Goal: Task Accomplishment & Management: Manage account settings

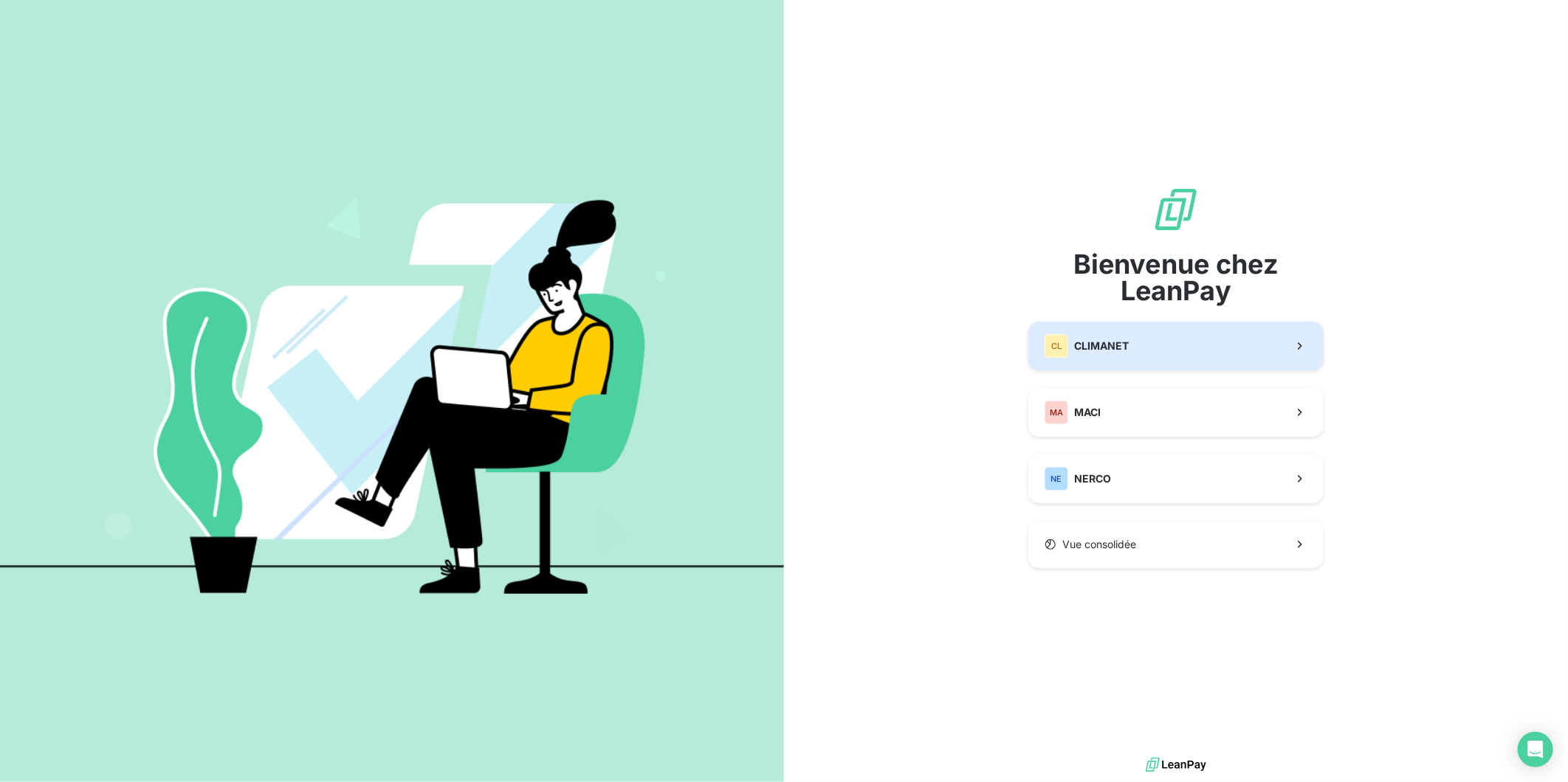
click at [1078, 343] on span "CLIMANET" at bounding box center [1101, 346] width 55 height 15
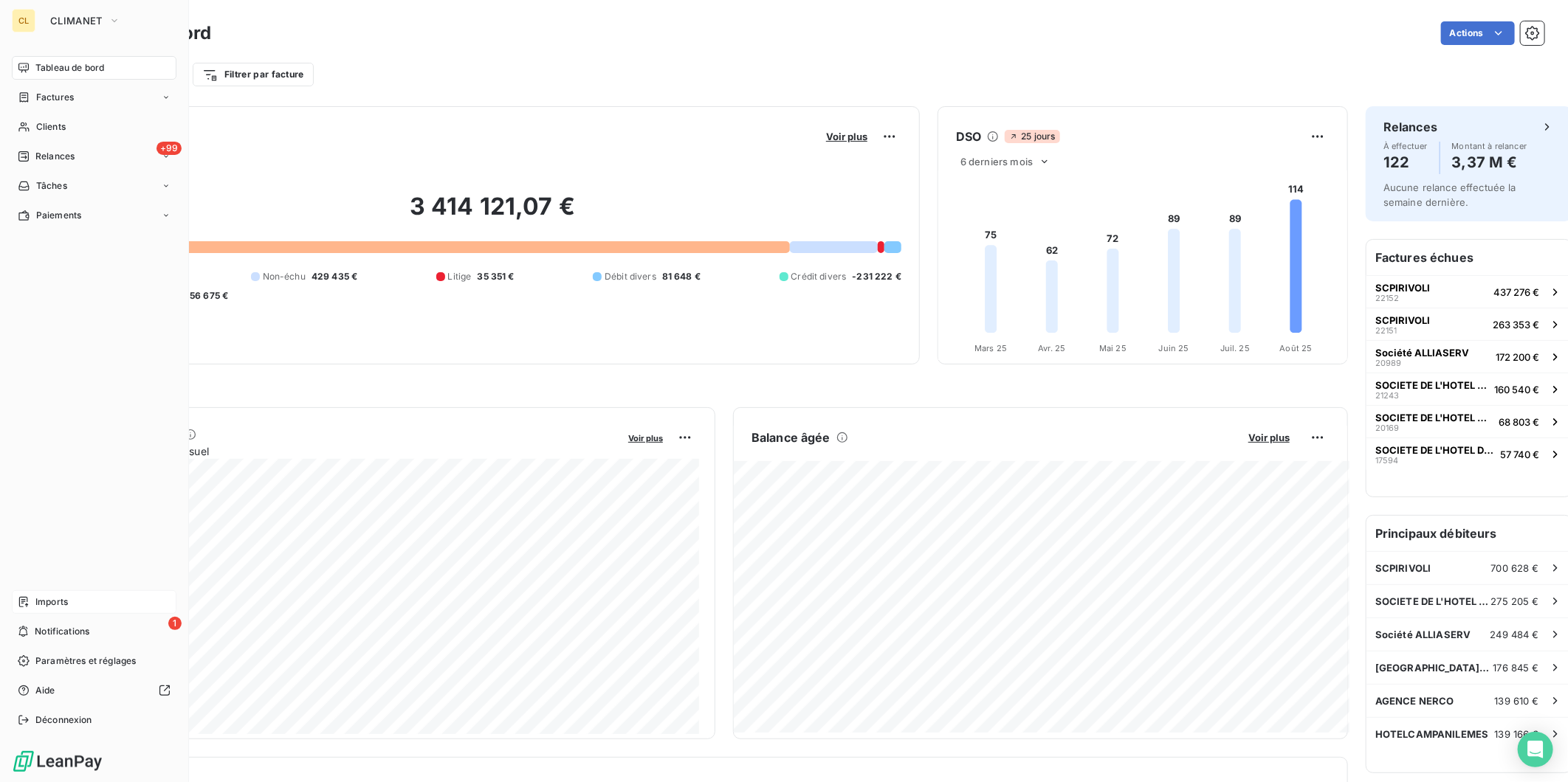
click at [35, 609] on span "Imports" at bounding box center [51, 603] width 33 height 13
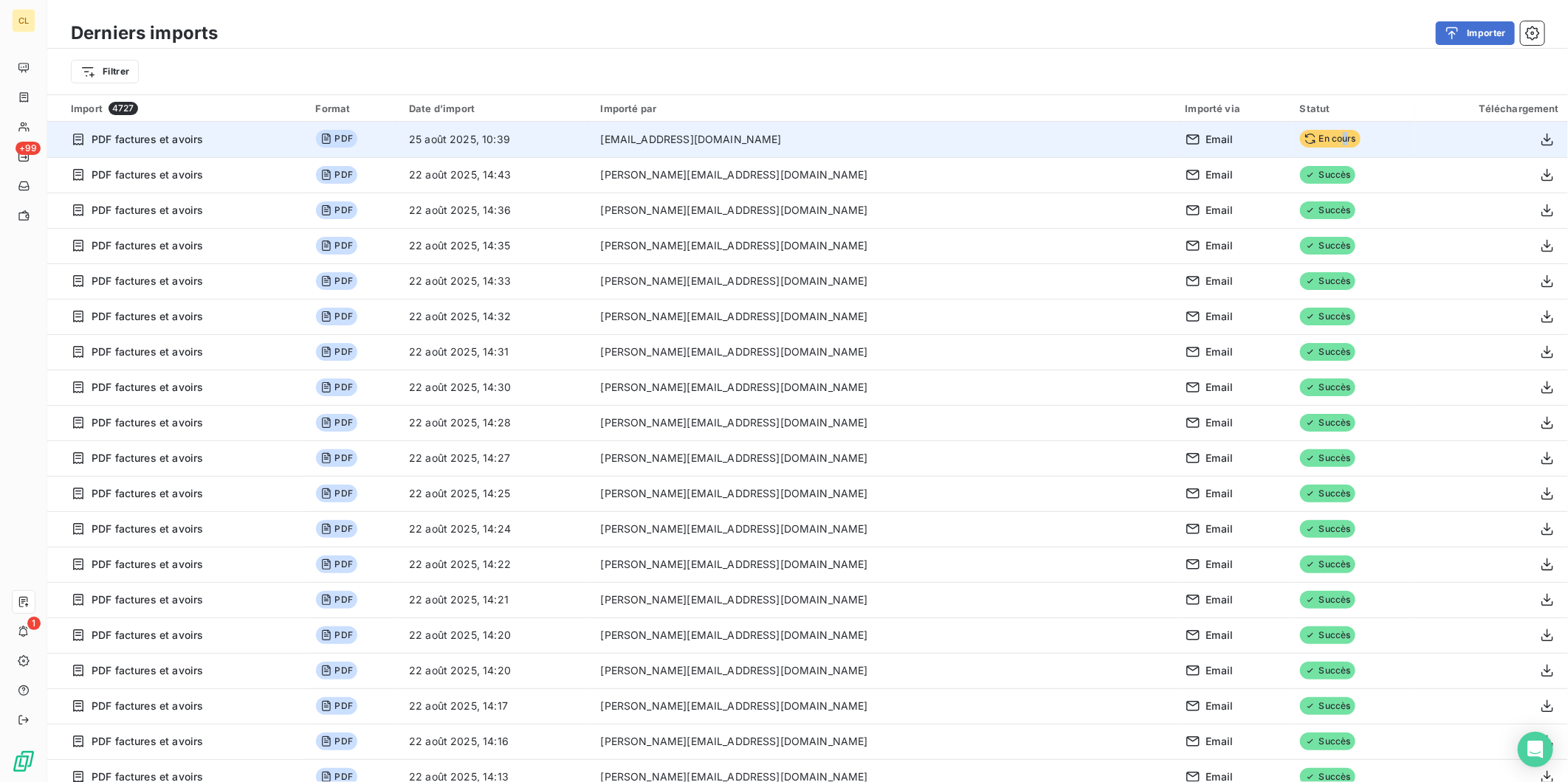
click at [1301, 130] on span "En cours" at bounding box center [1331, 138] width 60 height 18
click at [450, 129] on td "25 août 2025, 10:39" at bounding box center [496, 139] width 192 height 35
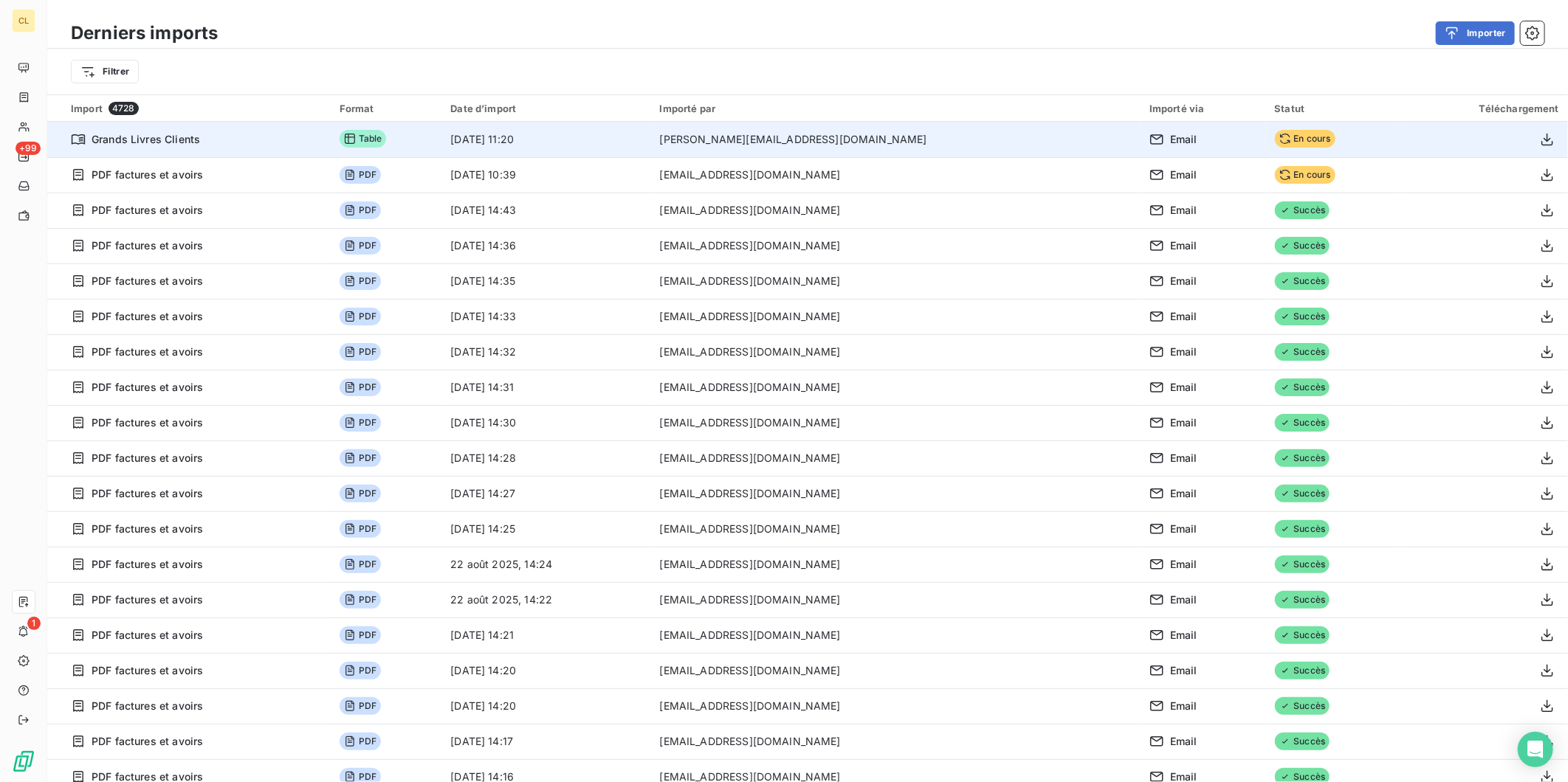
click at [815, 123] on td "g.barthollet@nerco.fr" at bounding box center [896, 139] width 490 height 35
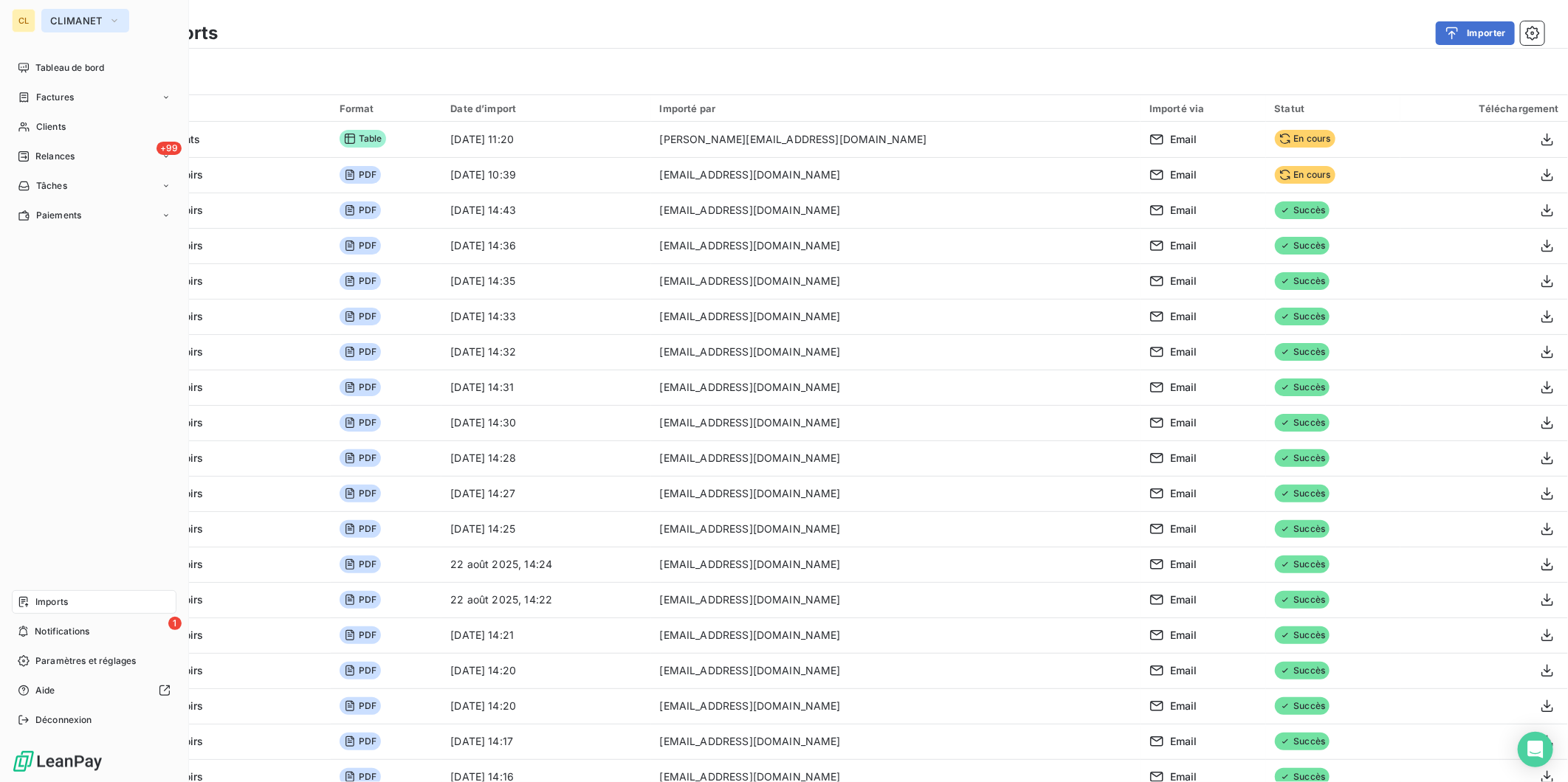
click at [50, 18] on span "CLIMANET" at bounding box center [76, 21] width 53 height 12
click at [60, 86] on span "CLIMANET" at bounding box center [126, 94] width 131 height 15
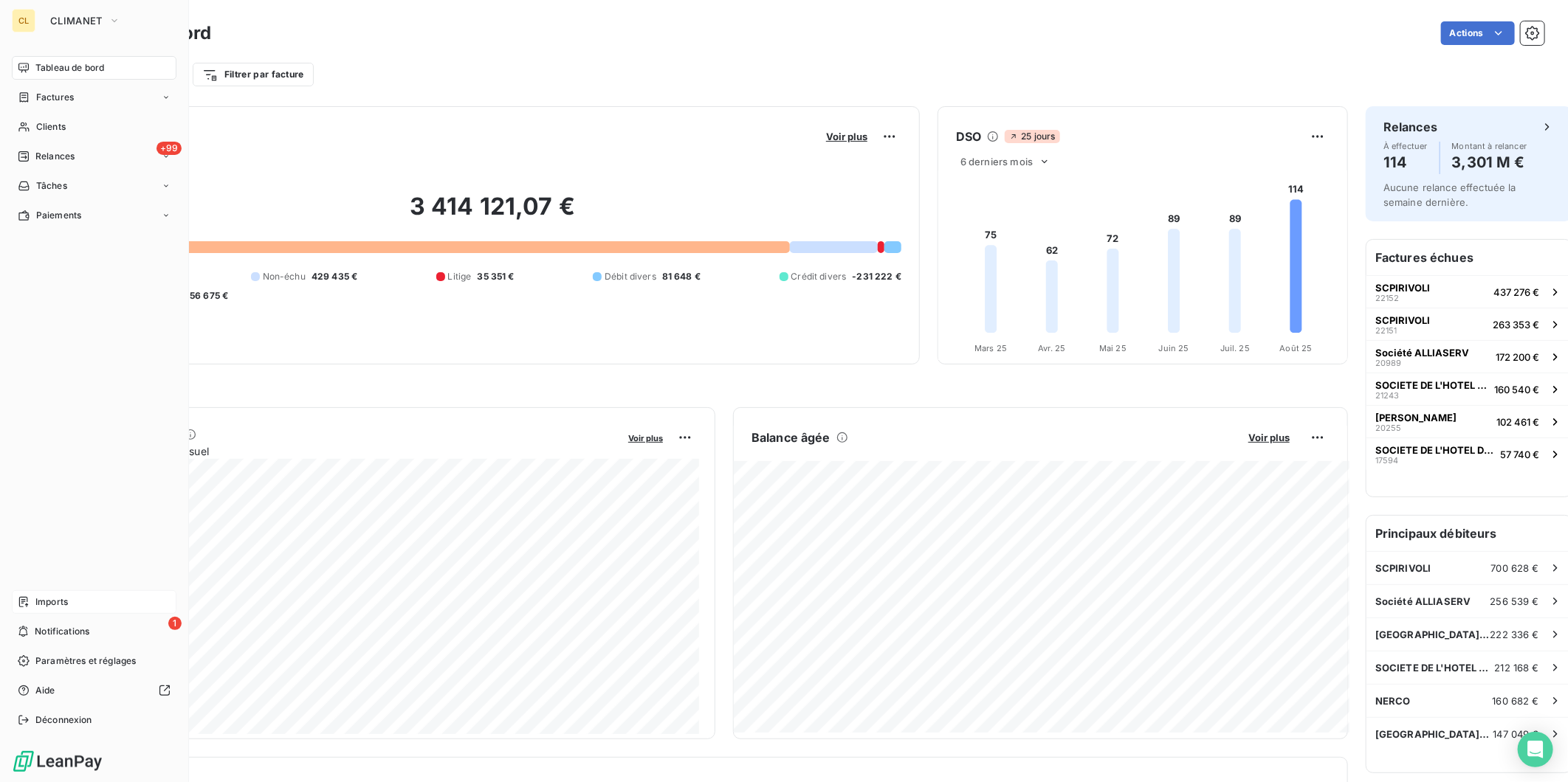
click at [53, 609] on span "Imports" at bounding box center [51, 603] width 33 height 13
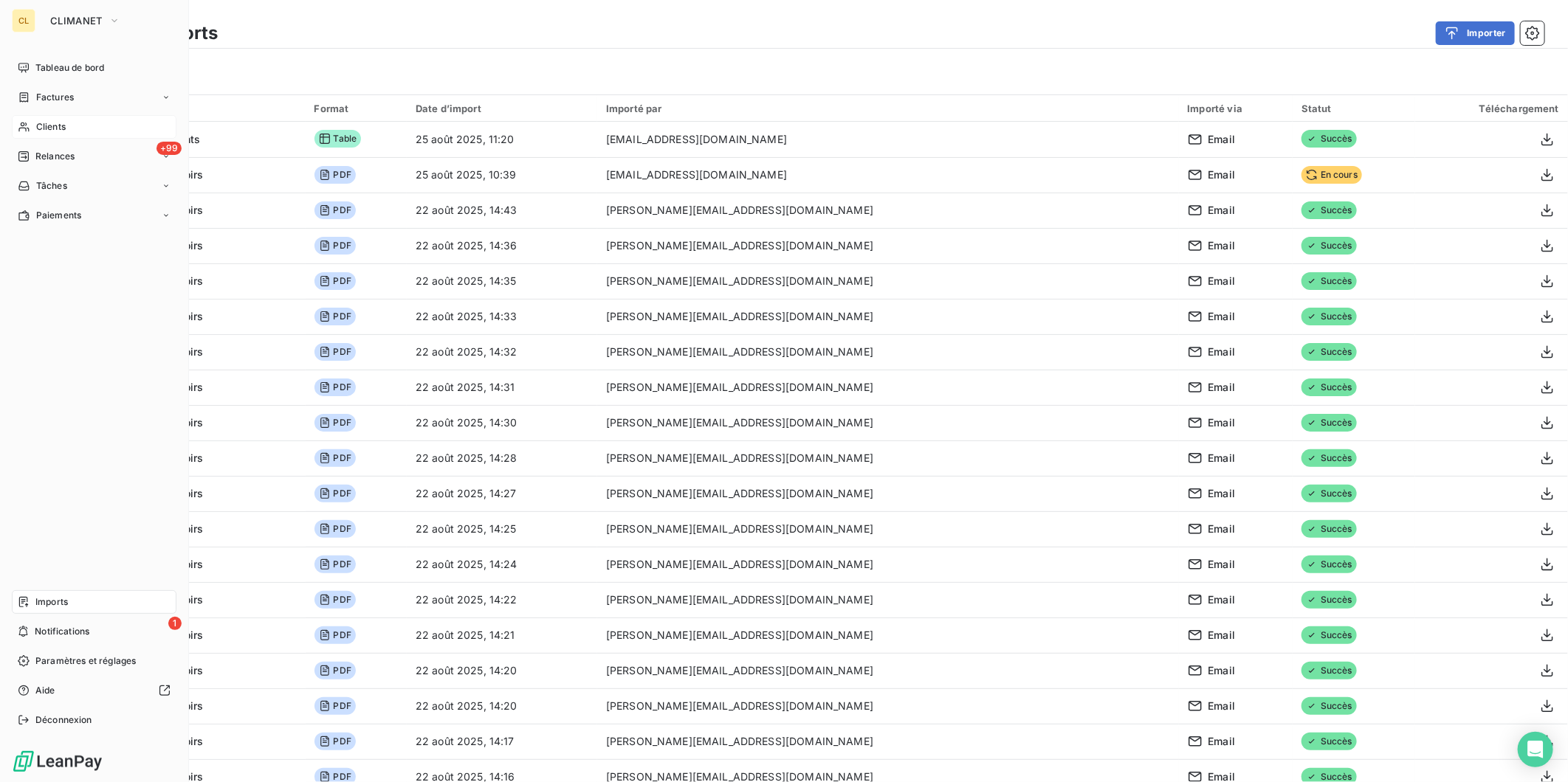
click at [47, 121] on span "Clients" at bounding box center [50, 127] width 29 height 13
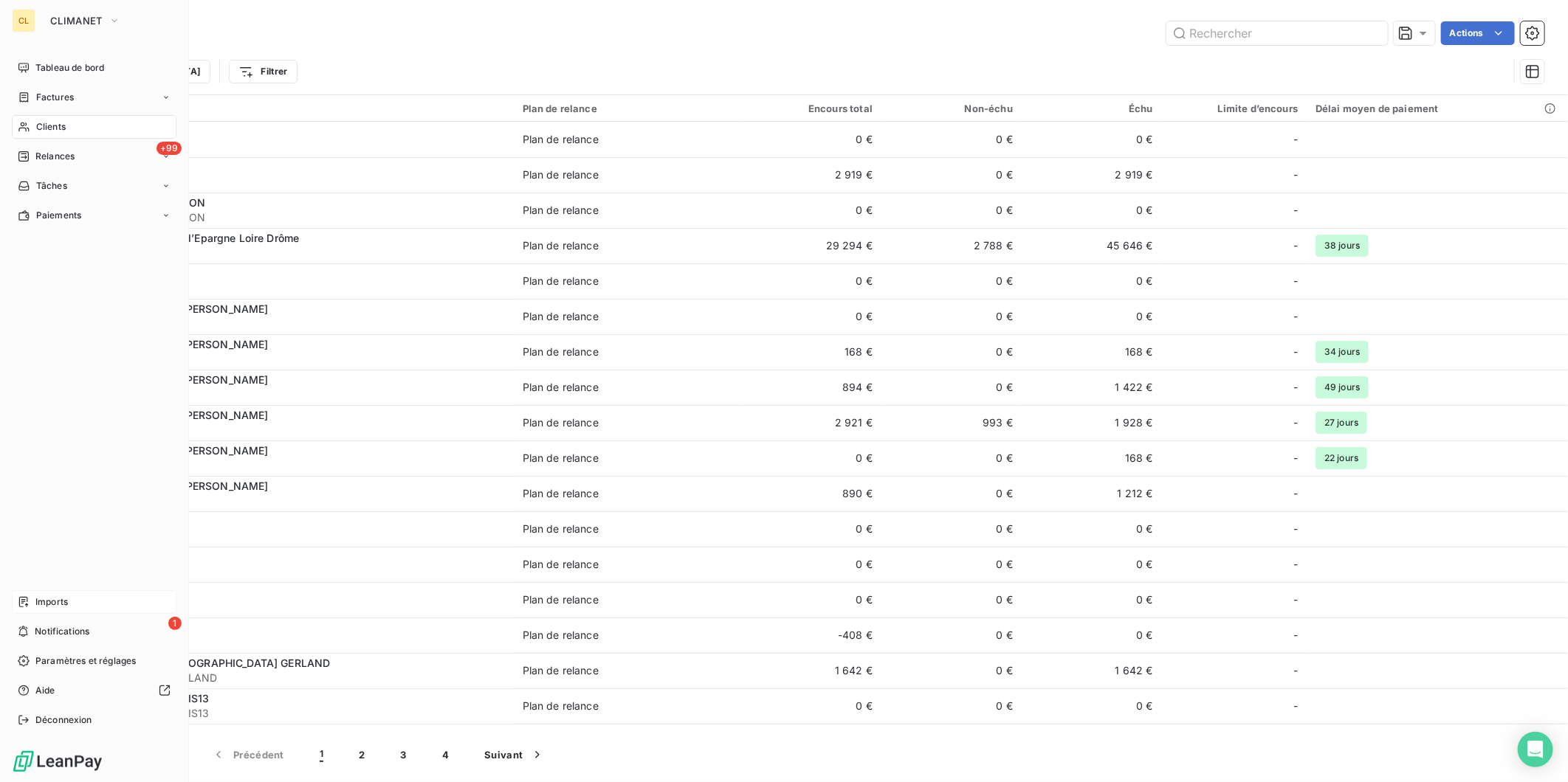
click at [35, 609] on span "Imports" at bounding box center [51, 603] width 33 height 13
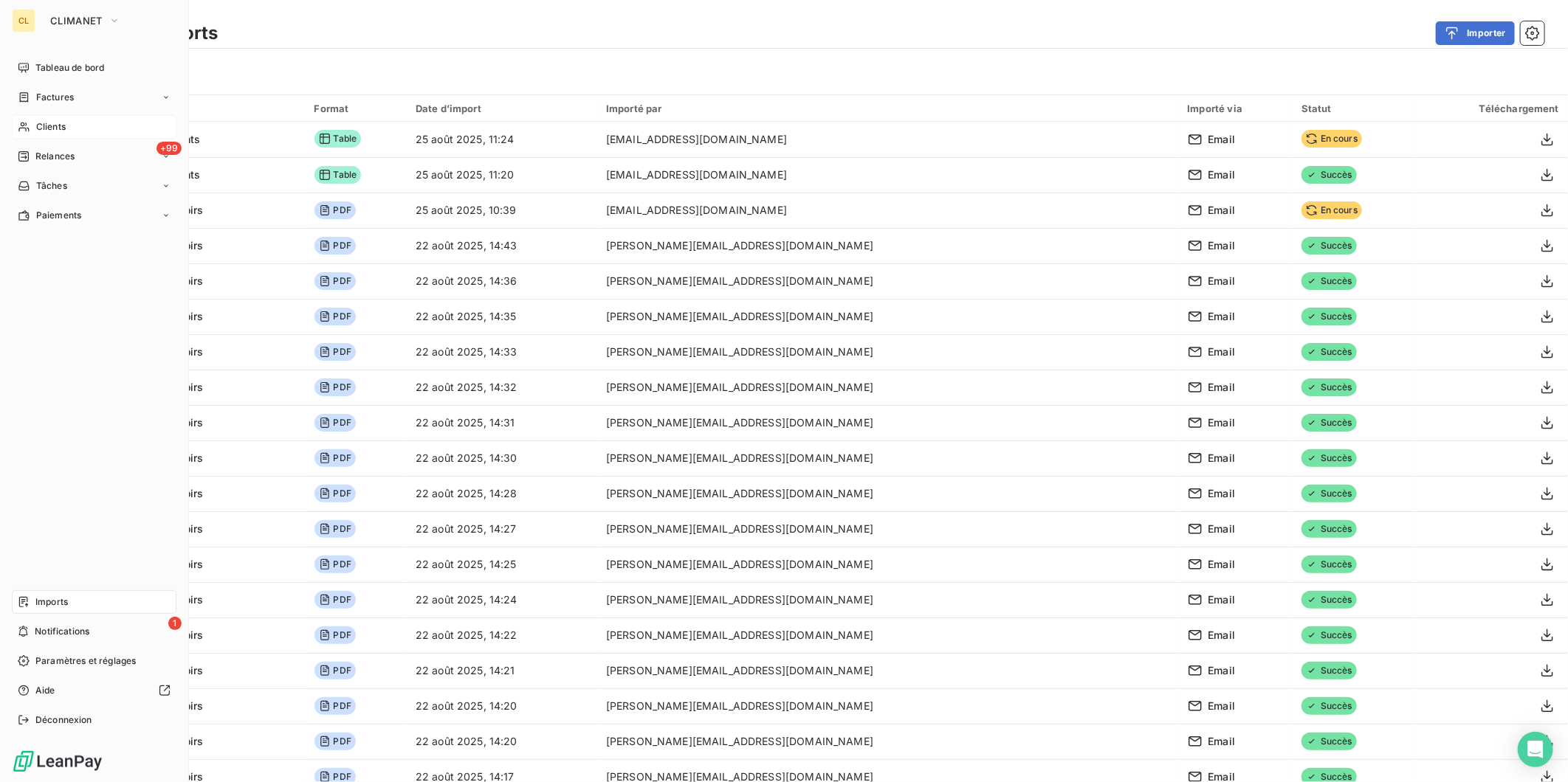
click at [38, 121] on span "Clients" at bounding box center [50, 127] width 29 height 13
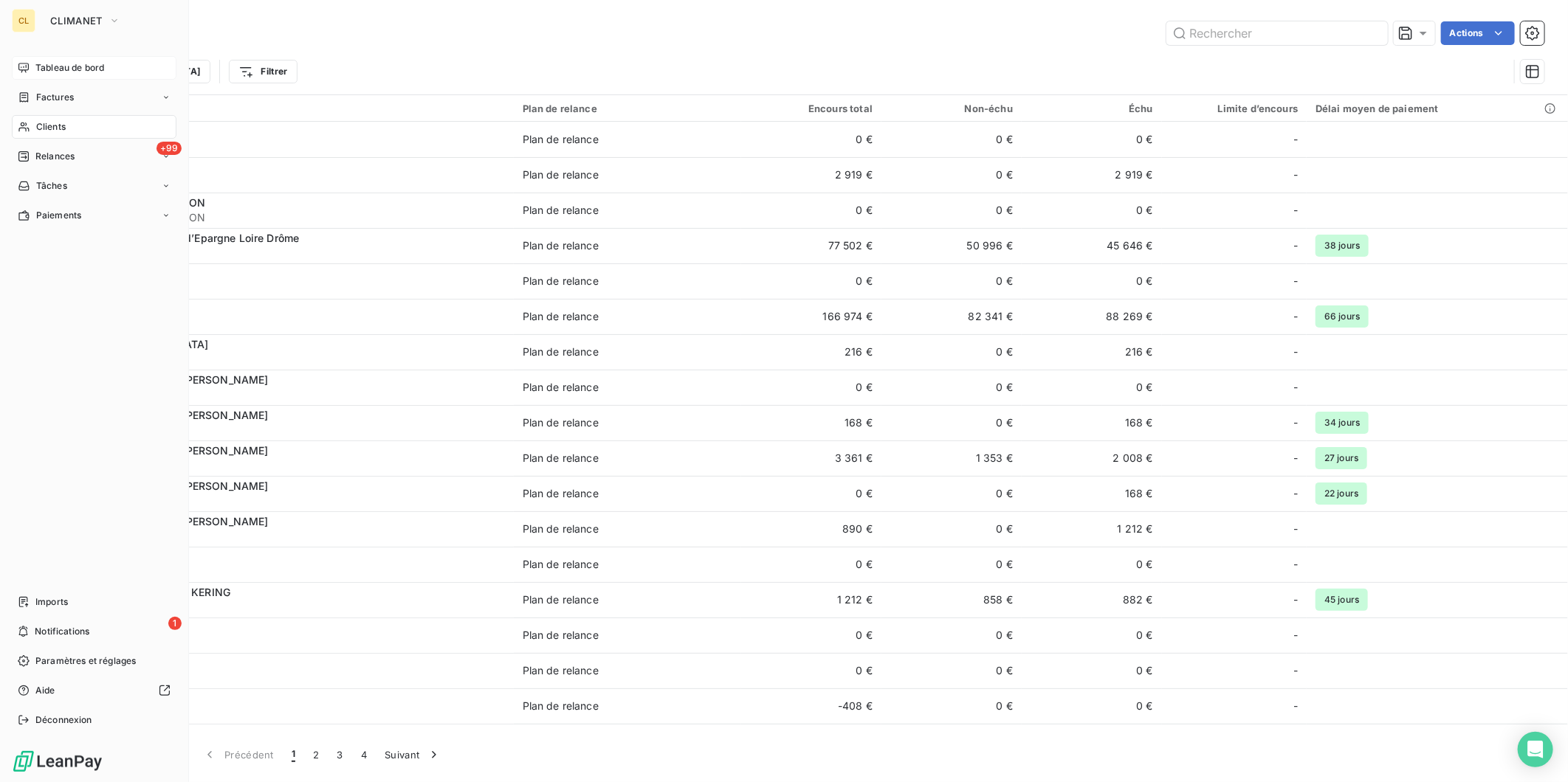
click at [50, 61] on span "Tableau de bord" at bounding box center [70, 68] width 69 height 13
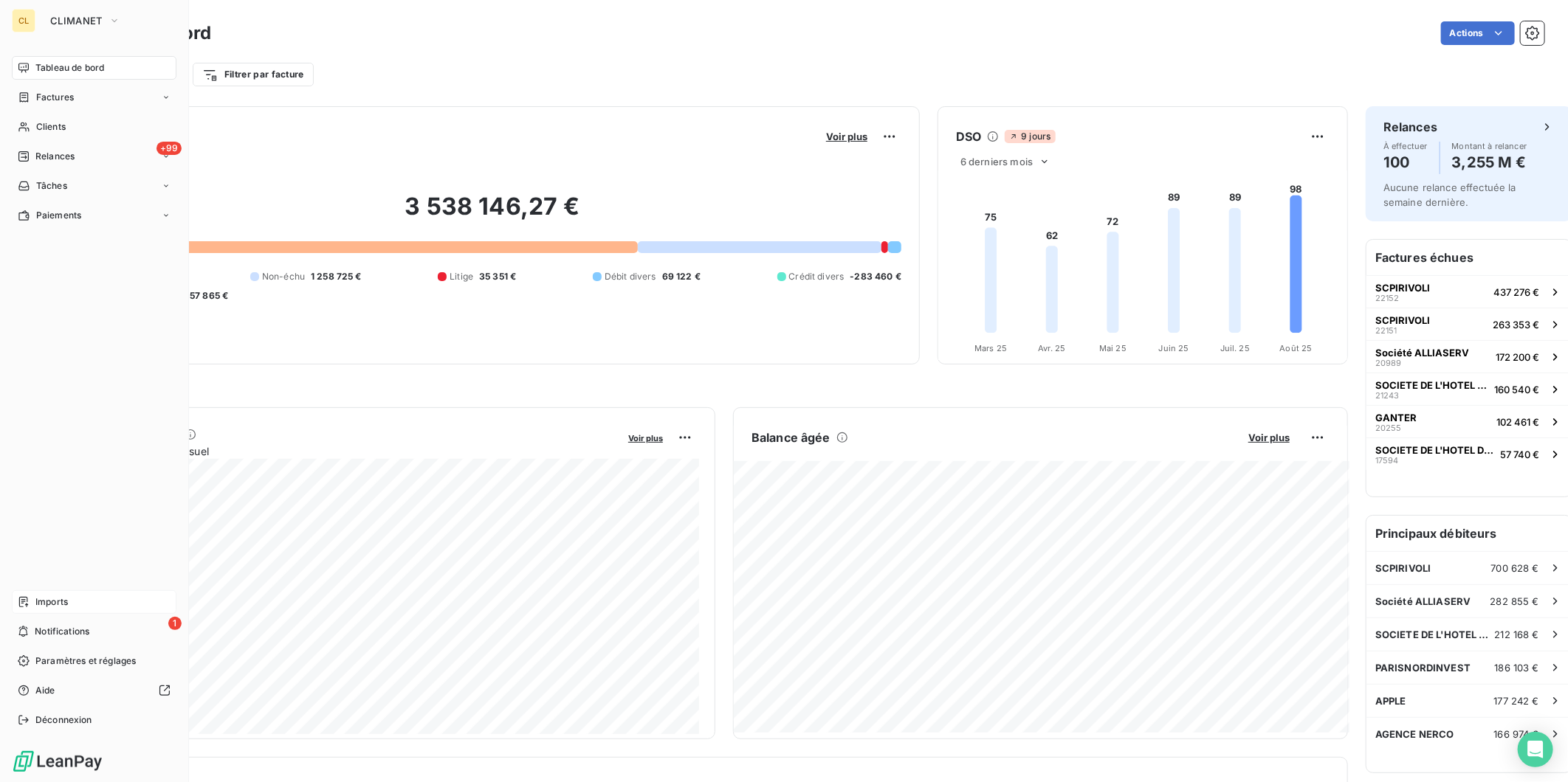
click at [46, 614] on div "Imports" at bounding box center [94, 602] width 164 height 23
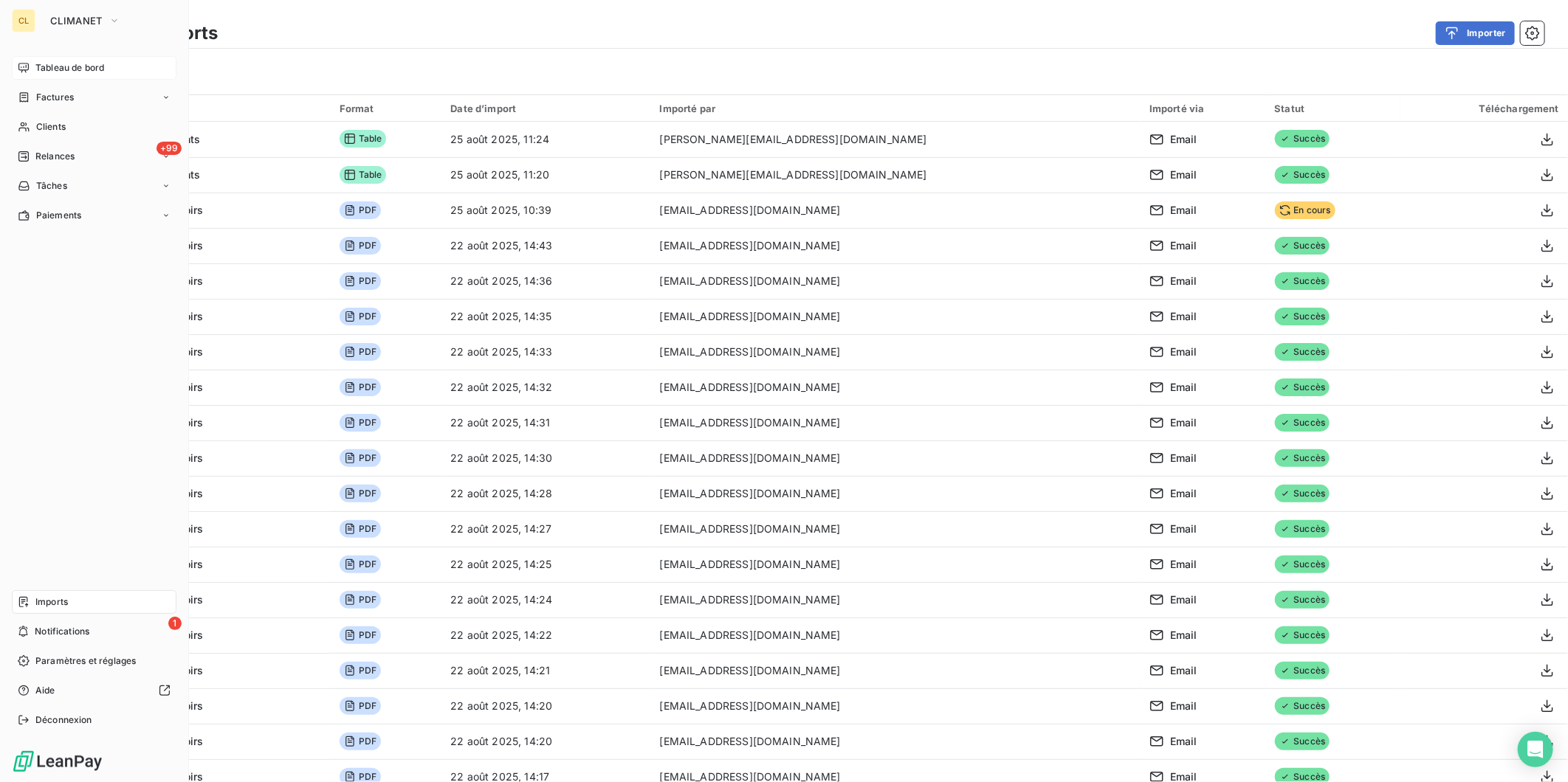
click at [41, 61] on span "Tableau de bord" at bounding box center [70, 68] width 69 height 13
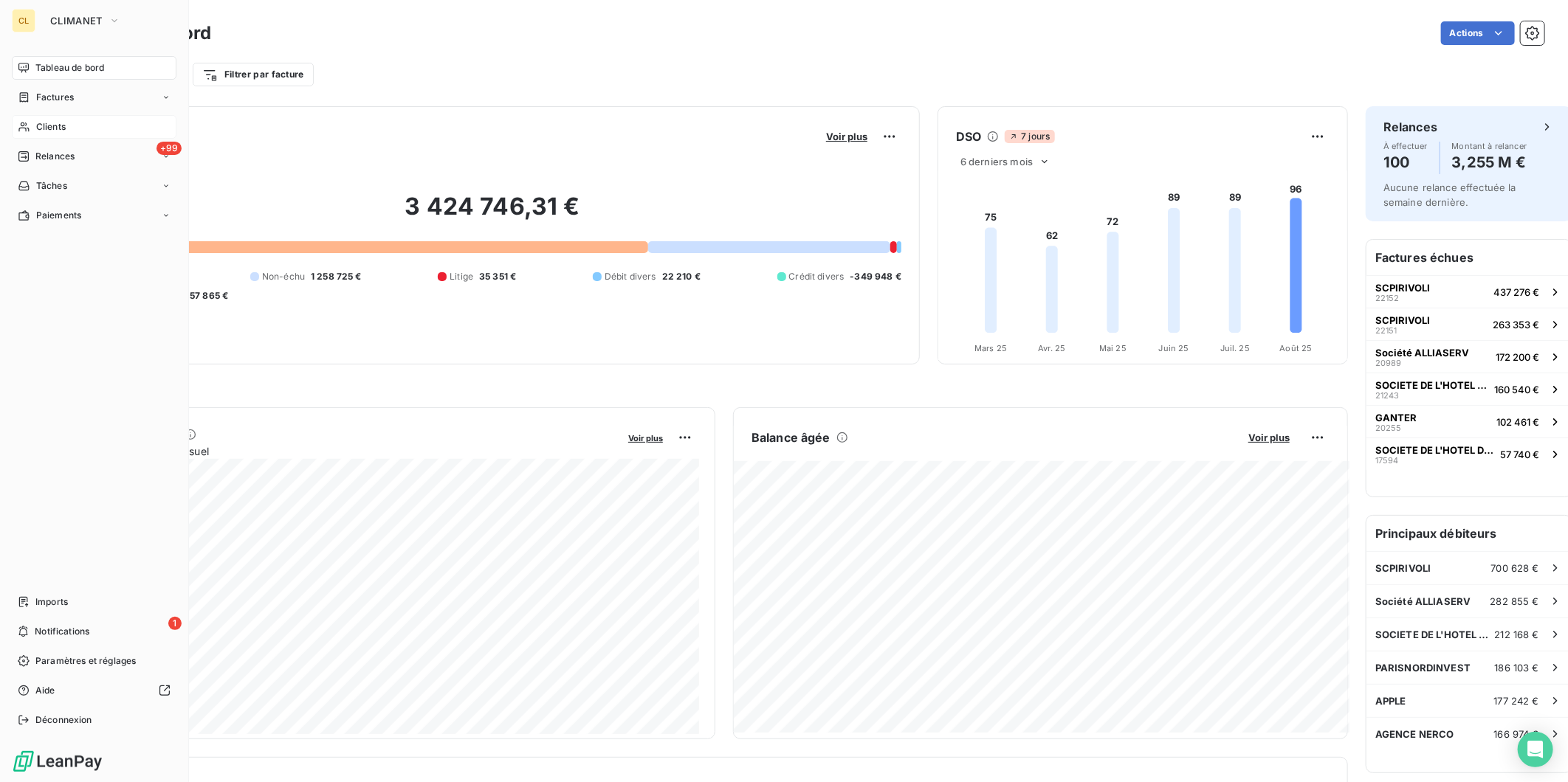
click at [36, 121] on span "Clients" at bounding box center [50, 127] width 29 height 13
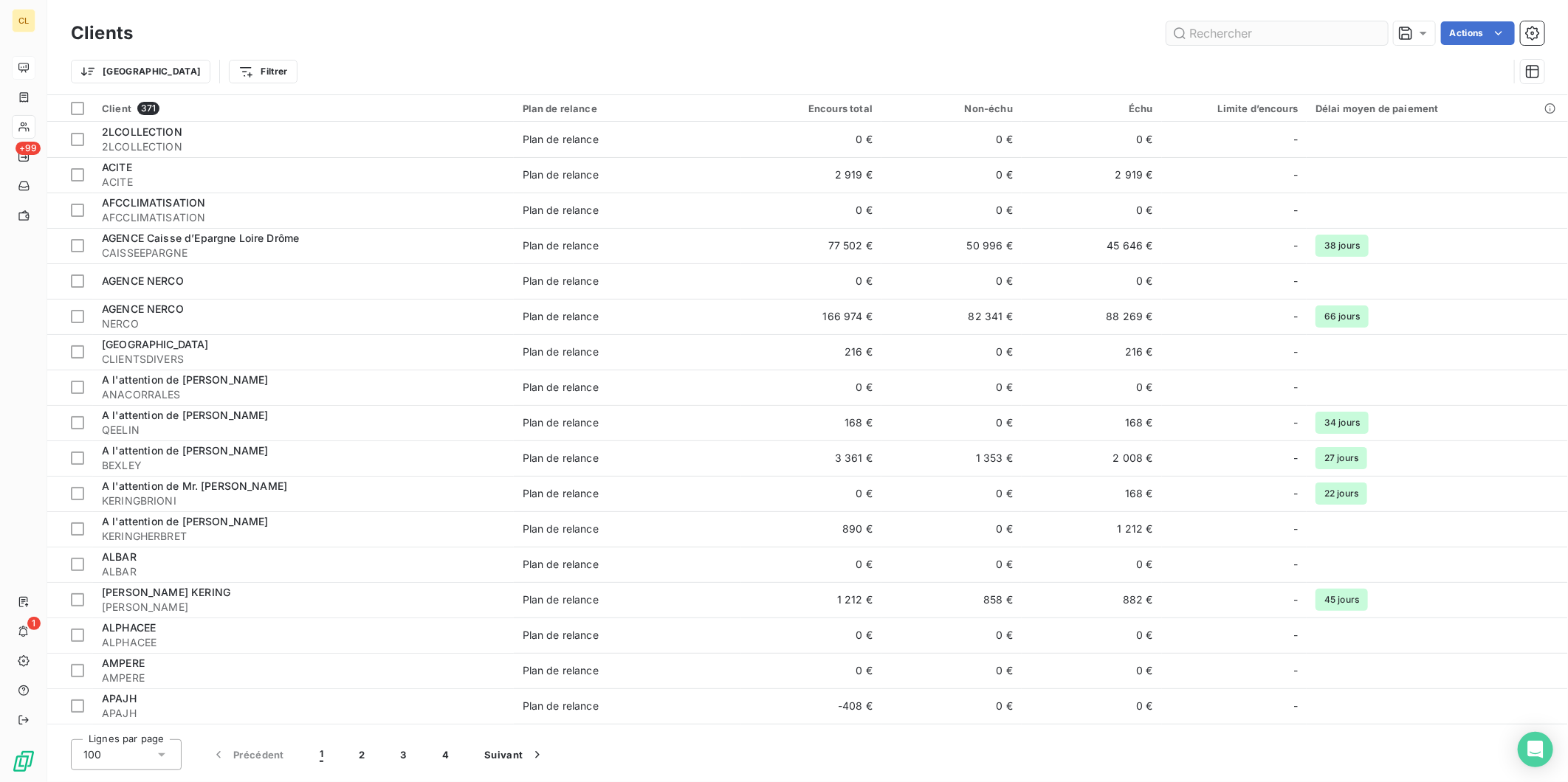
click at [1234, 28] on input "text" at bounding box center [1277, 34] width 221 height 23
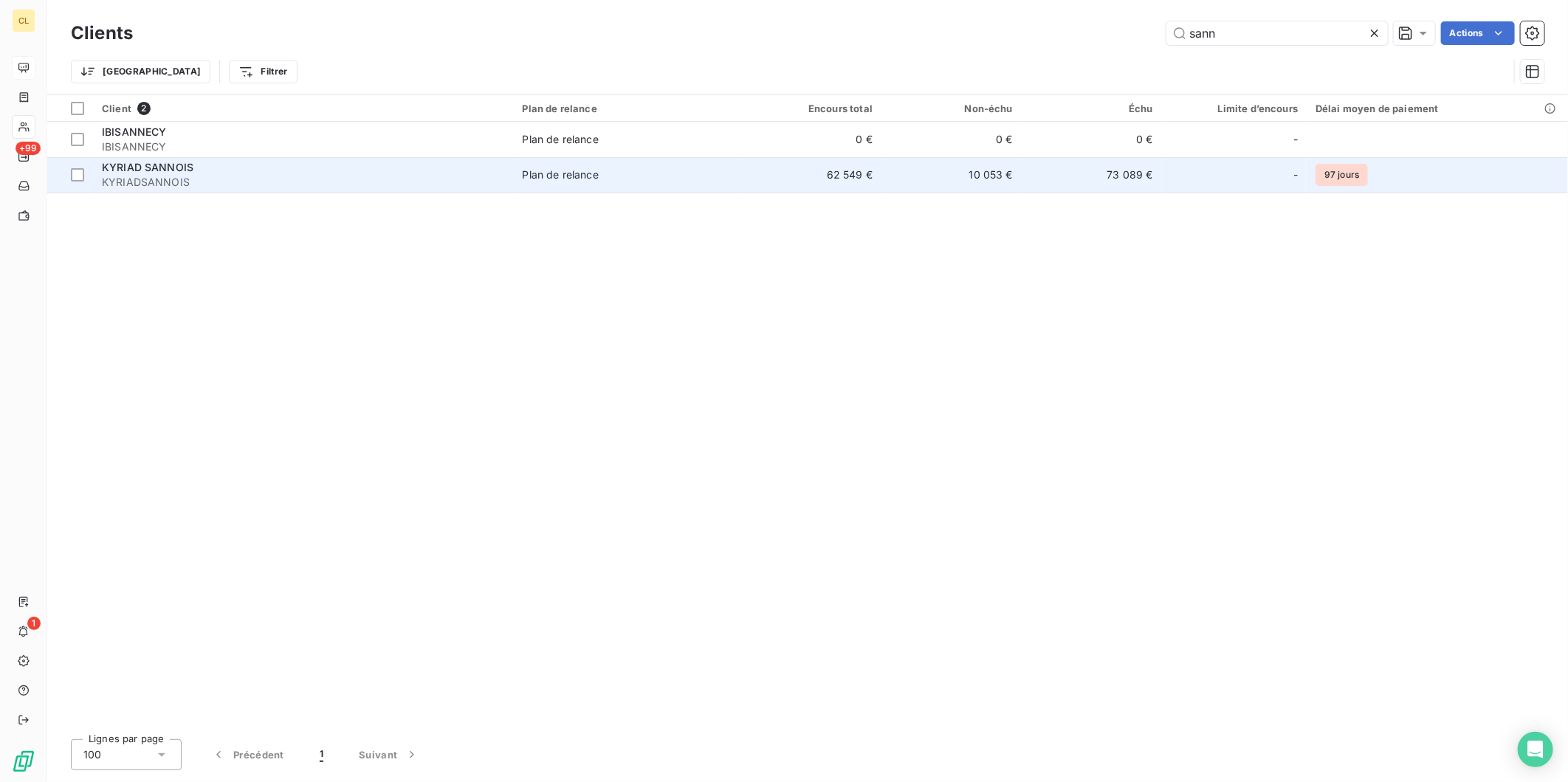
type input "sann"
click at [207, 175] on span "KYRIADSANNOIS" at bounding box center [304, 183] width 403 height 15
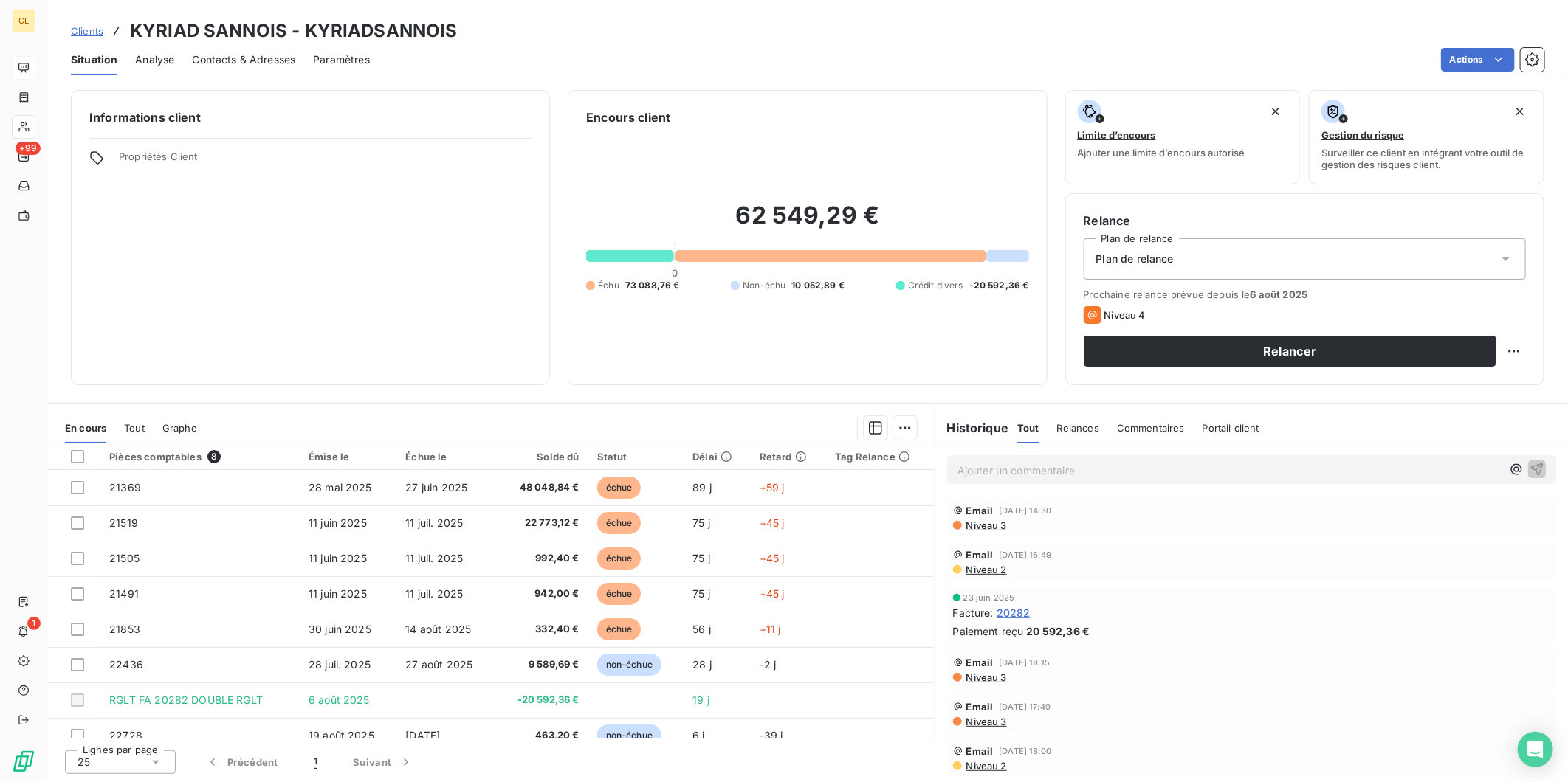
click at [235, 53] on span "Contacts & Adresses" at bounding box center [243, 60] width 103 height 15
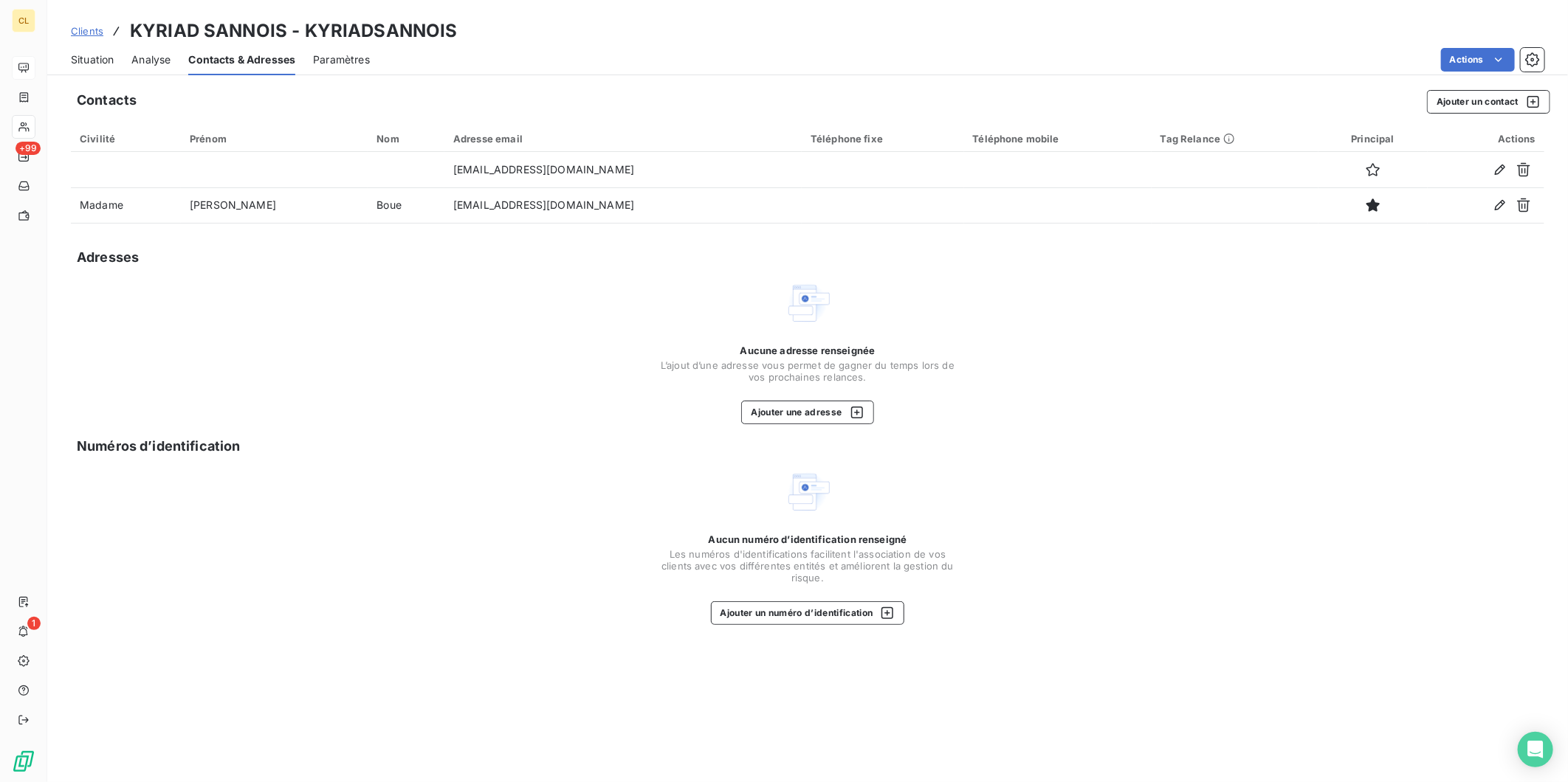
click at [71, 53] on span "Situation" at bounding box center [92, 60] width 43 height 15
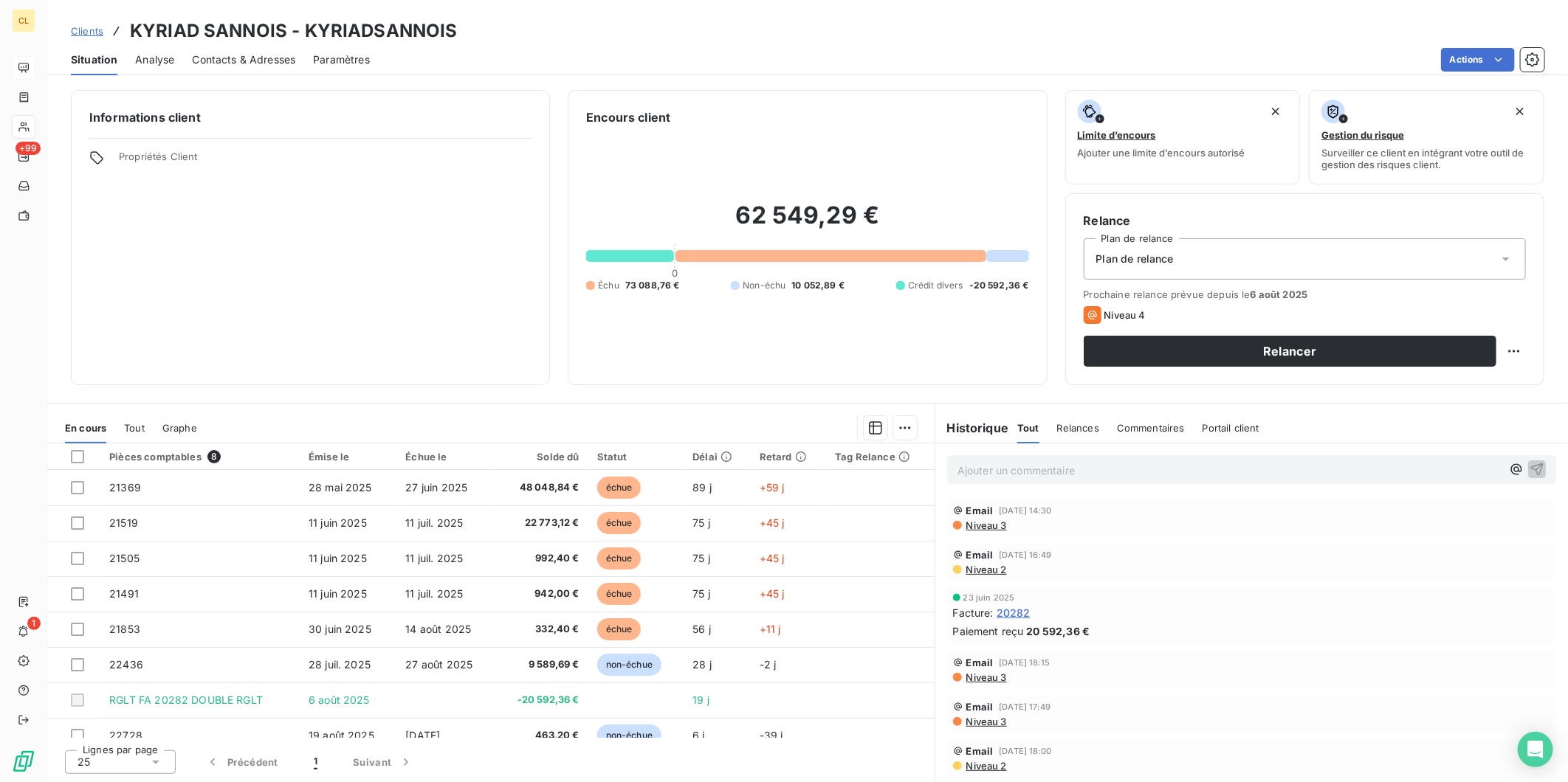
click at [242, 53] on span "Contacts & Adresses" at bounding box center [243, 60] width 103 height 15
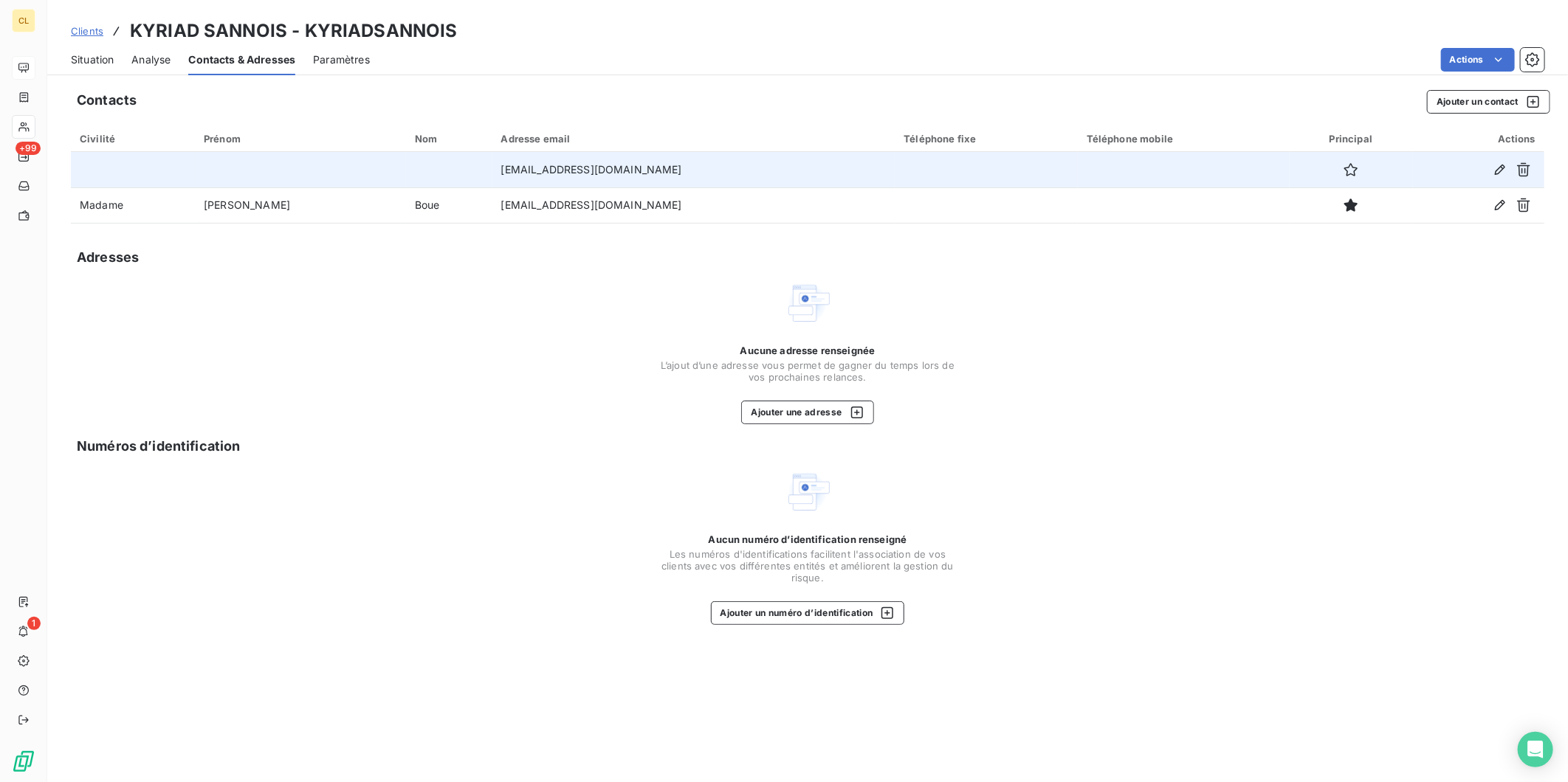
click at [492, 152] on td "[EMAIL_ADDRESS][DOMAIN_NAME]" at bounding box center [693, 169] width 403 height 35
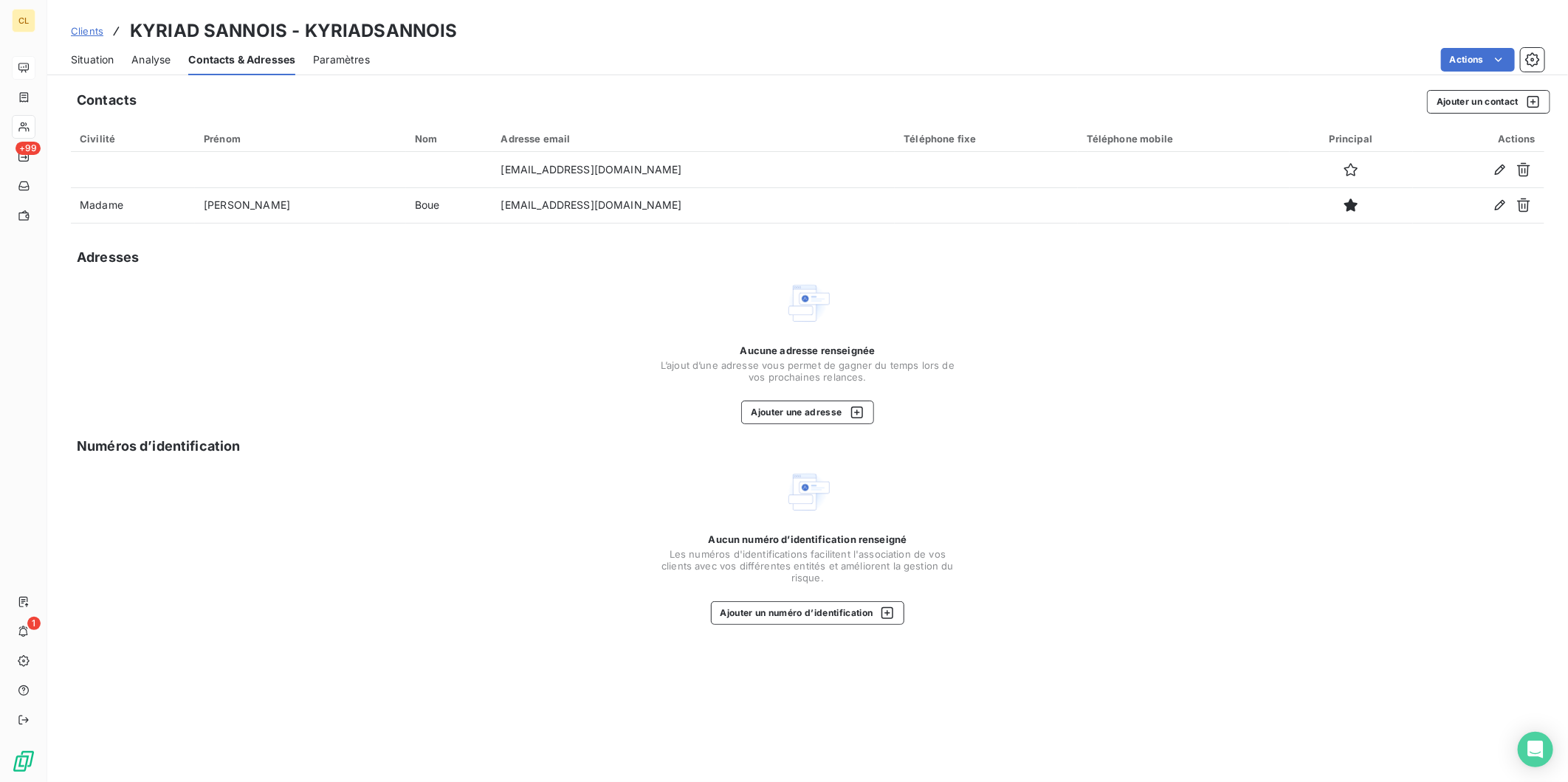
click at [84, 44] on div "Situation" at bounding box center [92, 60] width 43 height 31
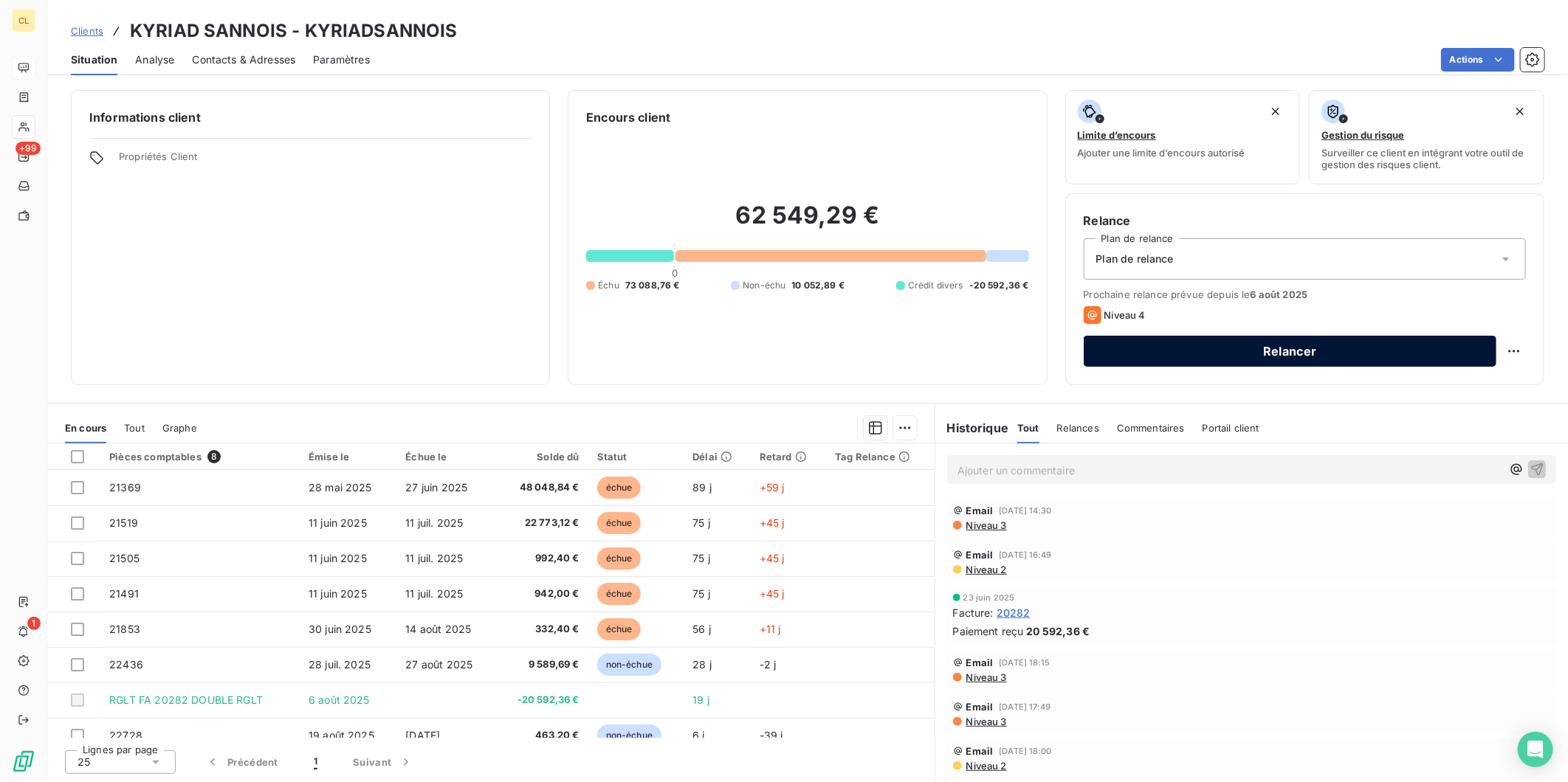
click at [1212, 336] on button "Relancer" at bounding box center [1290, 351] width 413 height 31
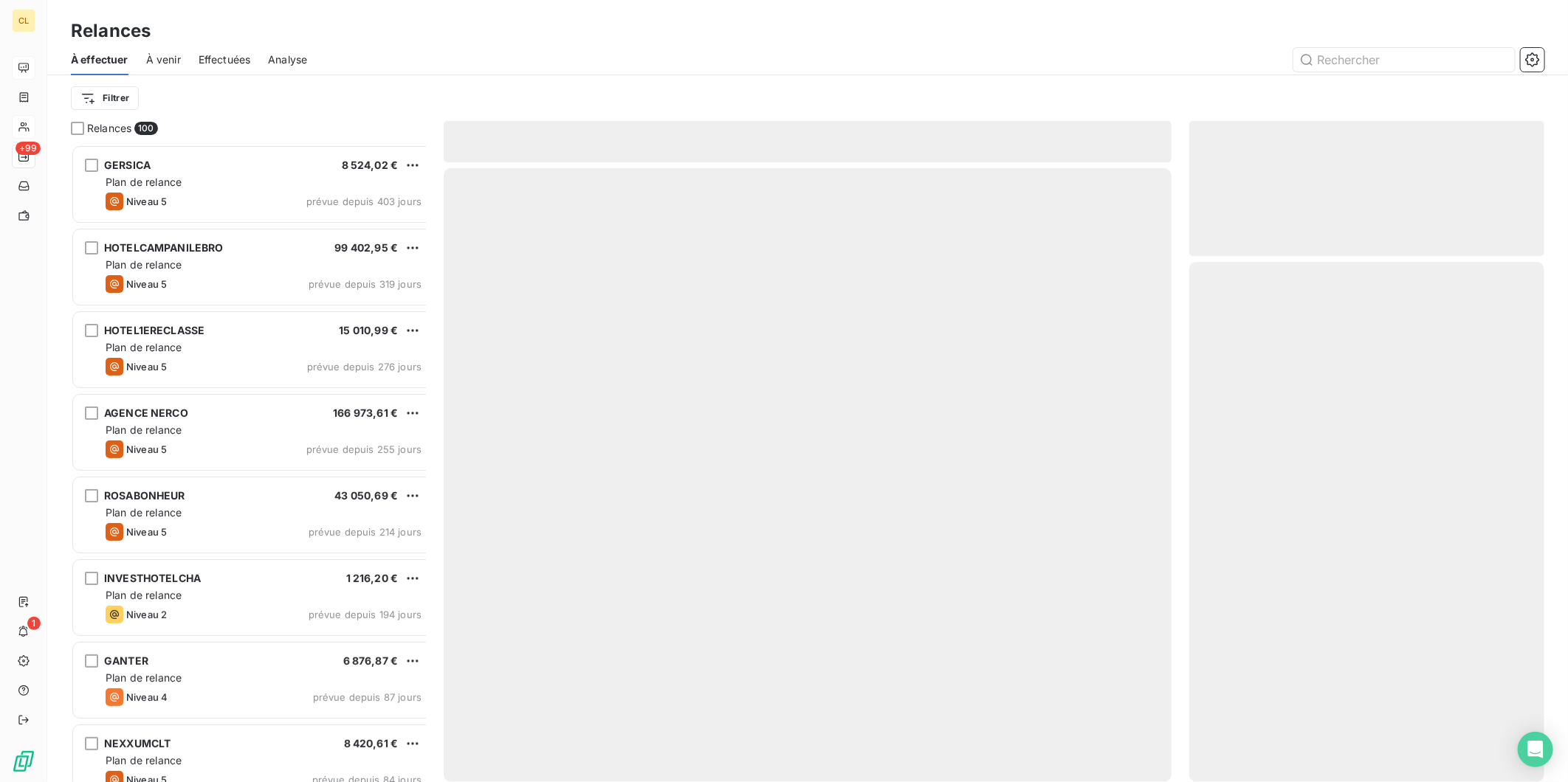
scroll to position [645, 352]
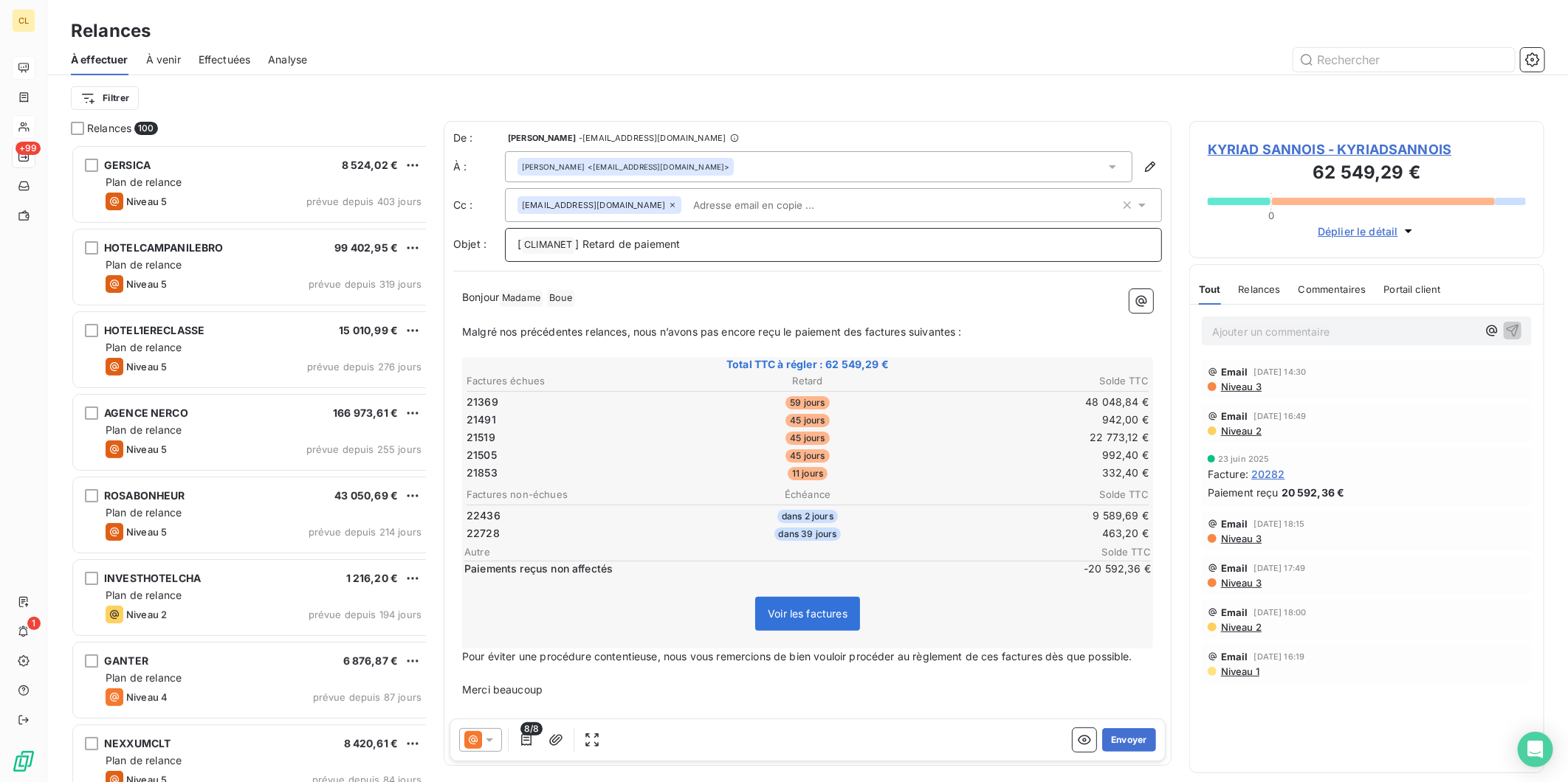
drag, startPoint x: 640, startPoint y: 212, endPoint x: 712, endPoint y: 213, distance: 72.0
click at [643, 236] on p "[ CLIMANET ﻿ ] Retard de paiement" at bounding box center [833, 245] width 632 height 18
click at [1135, 728] on button "Envoyer" at bounding box center [1129, 740] width 54 height 23
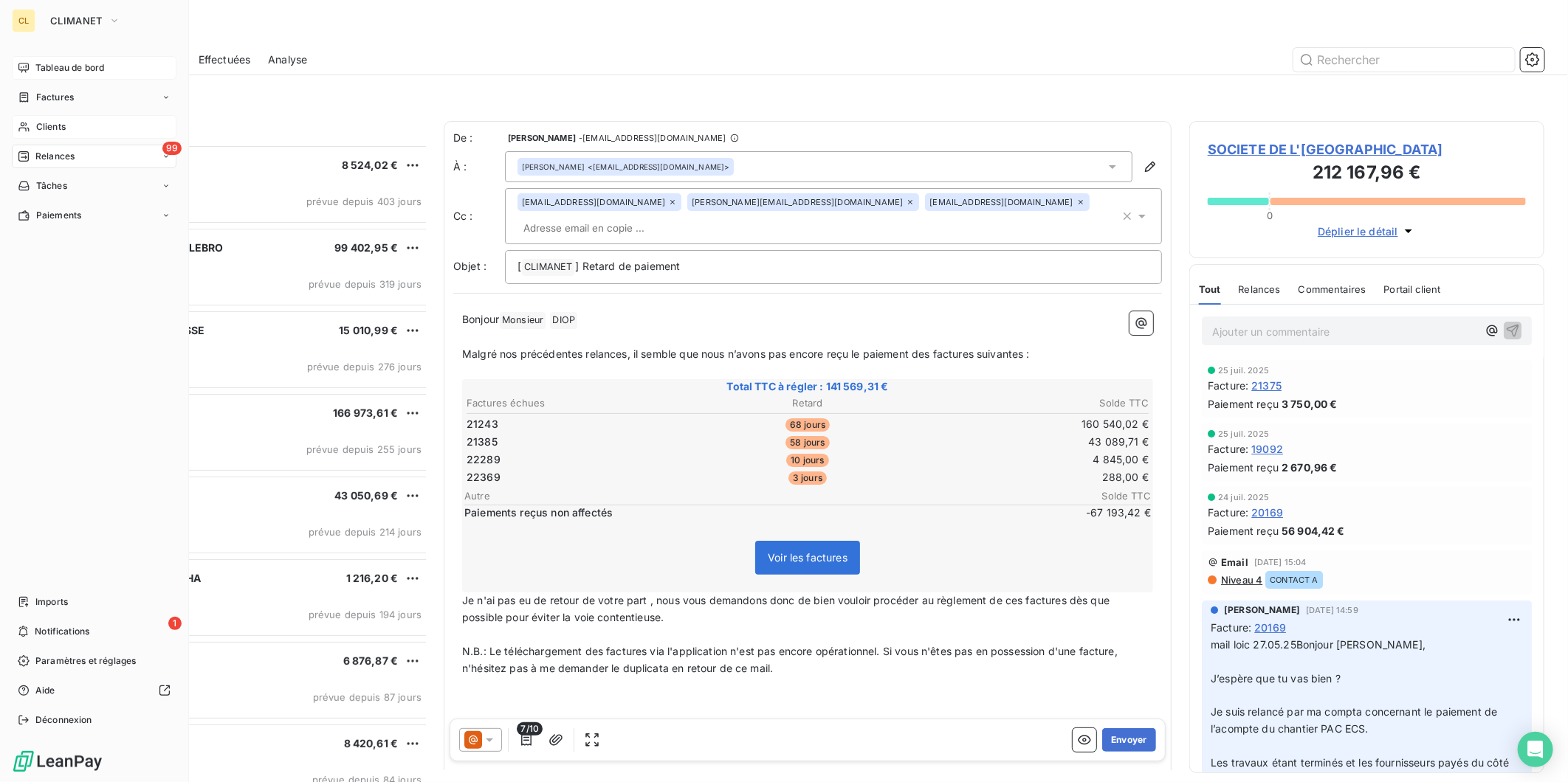
click at [36, 121] on span "Clients" at bounding box center [50, 127] width 29 height 13
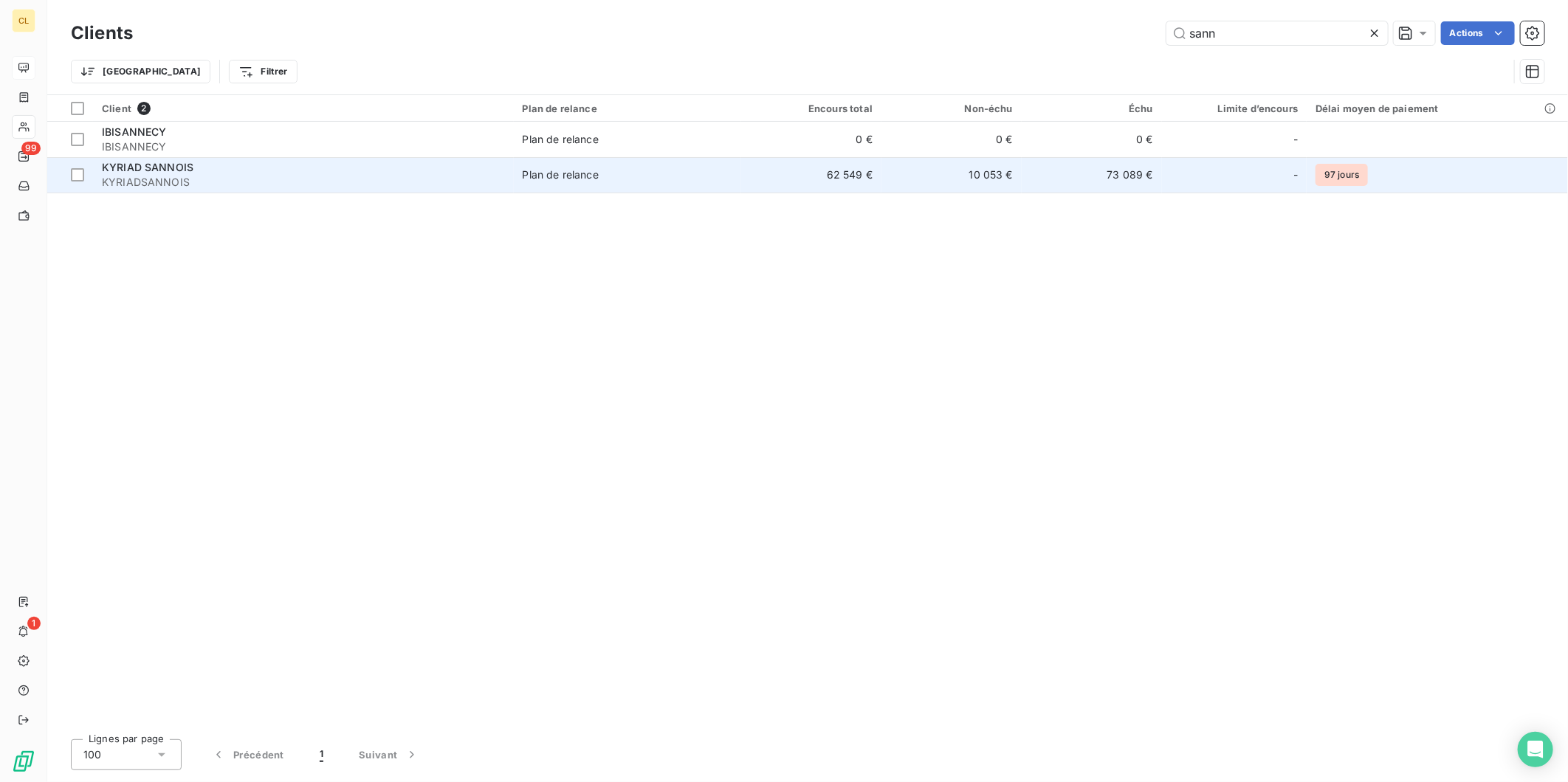
click at [293, 175] on span "KYRIADSANNOIS" at bounding box center [304, 183] width 403 height 15
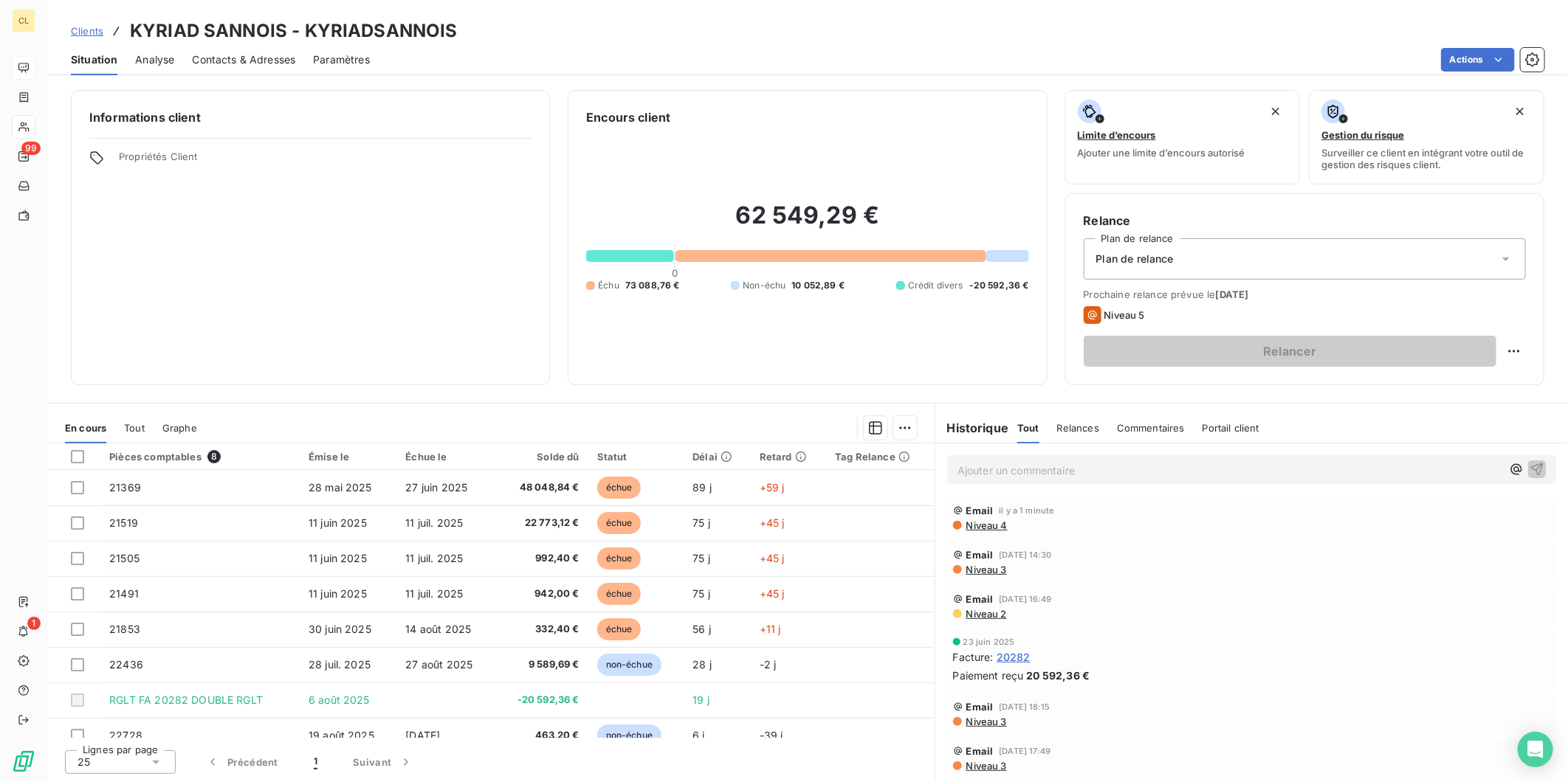
click at [217, 53] on span "Contacts & Adresses" at bounding box center [243, 60] width 103 height 15
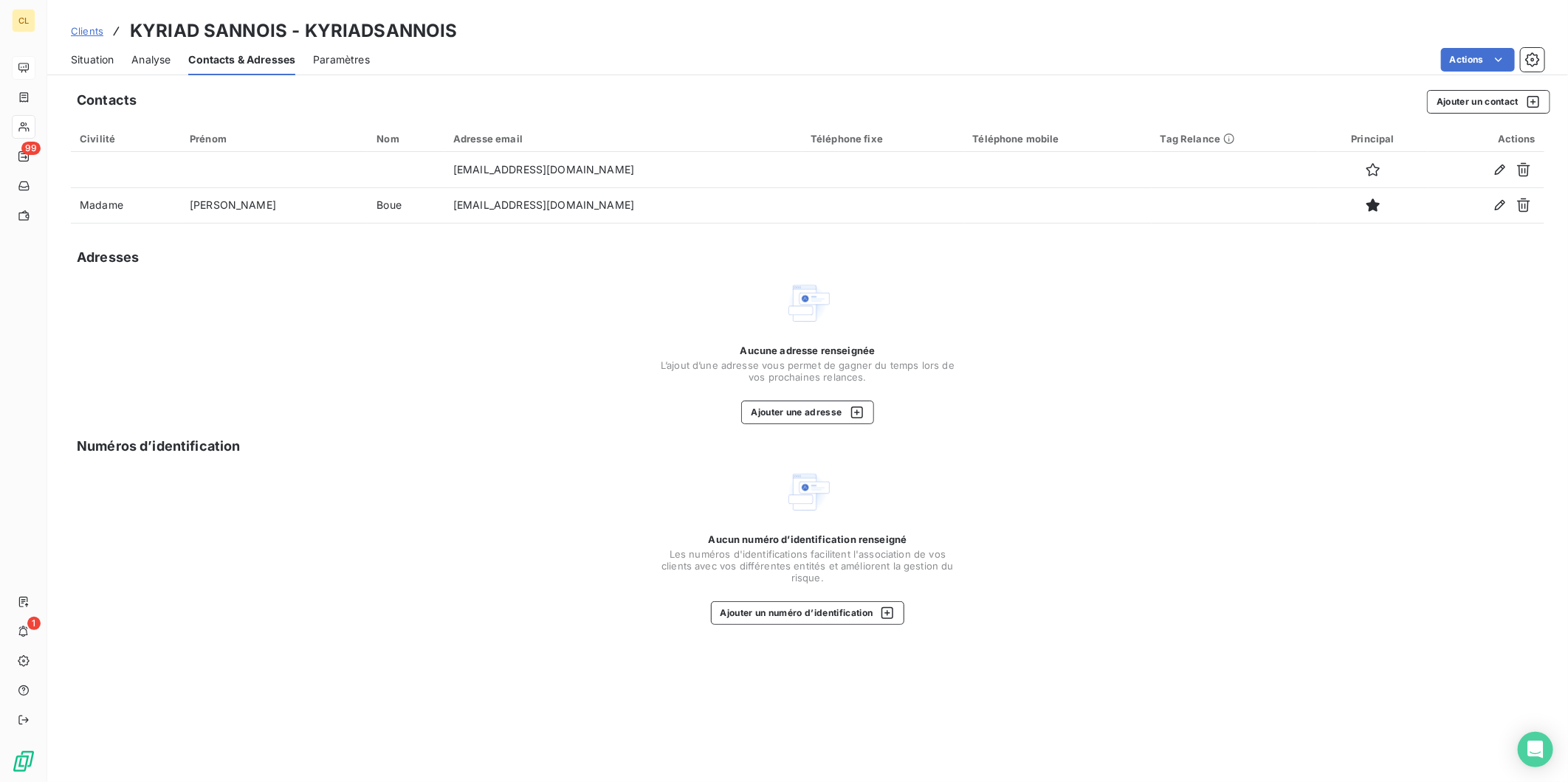
click at [75, 25] on span "Clients" at bounding box center [87, 31] width 33 height 12
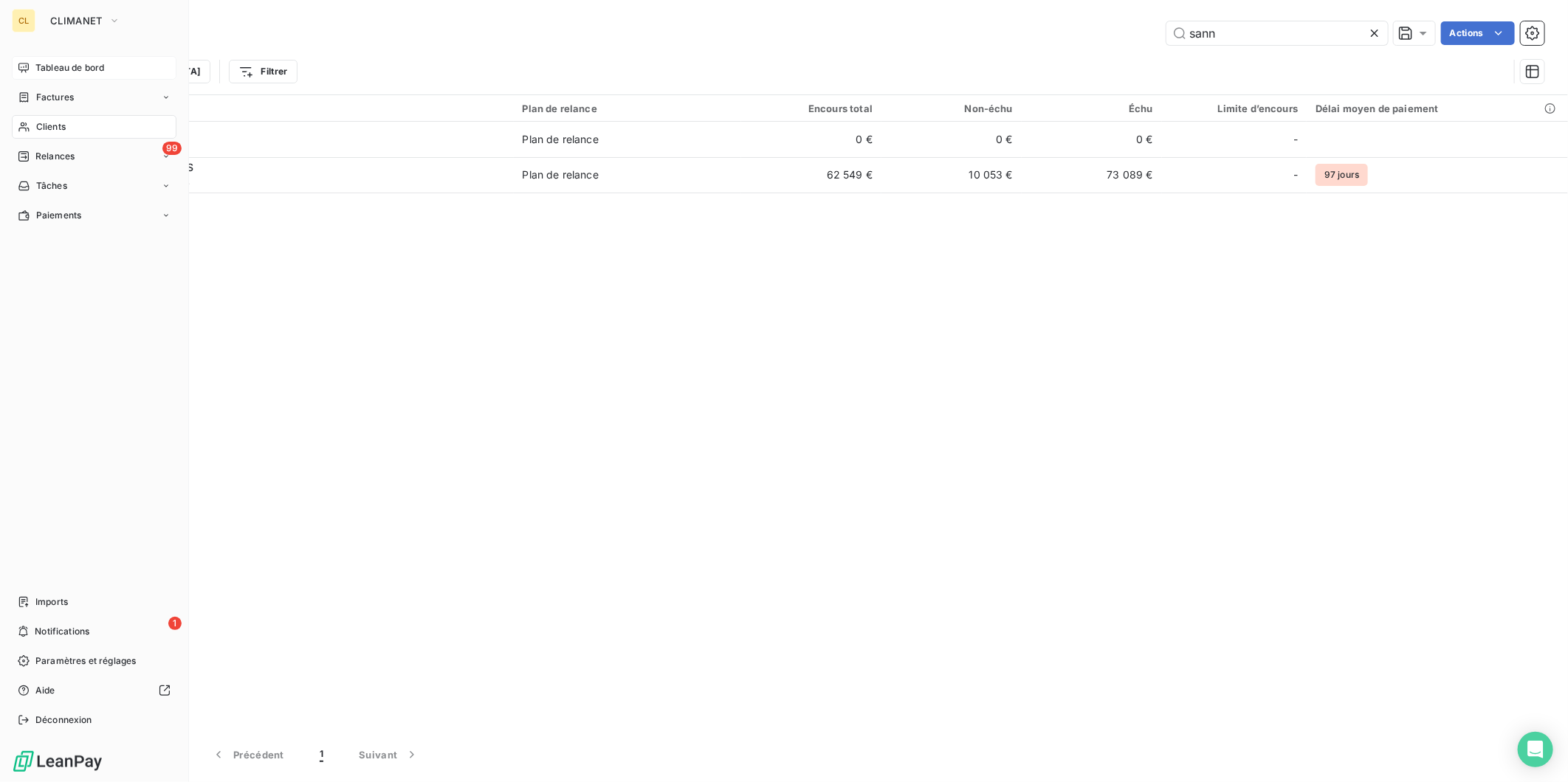
click at [42, 61] on span "Tableau de bord" at bounding box center [70, 68] width 69 height 13
